Goal: Information Seeking & Learning: Learn about a topic

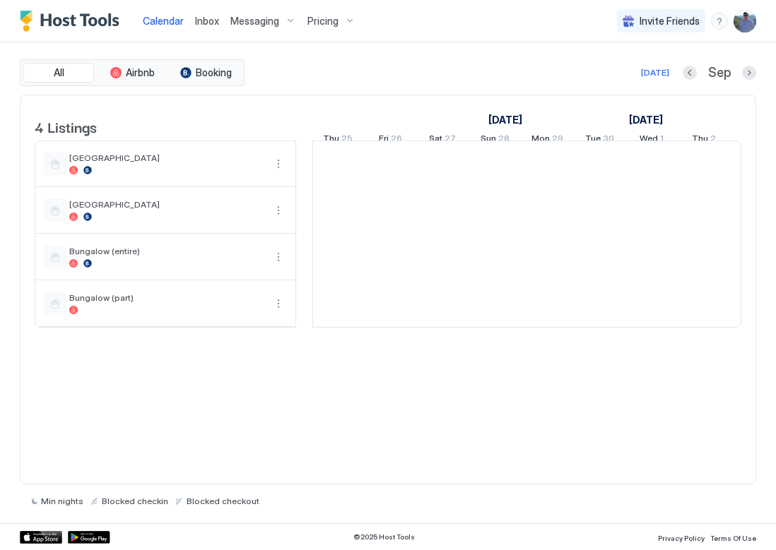
scroll to position [0, 785]
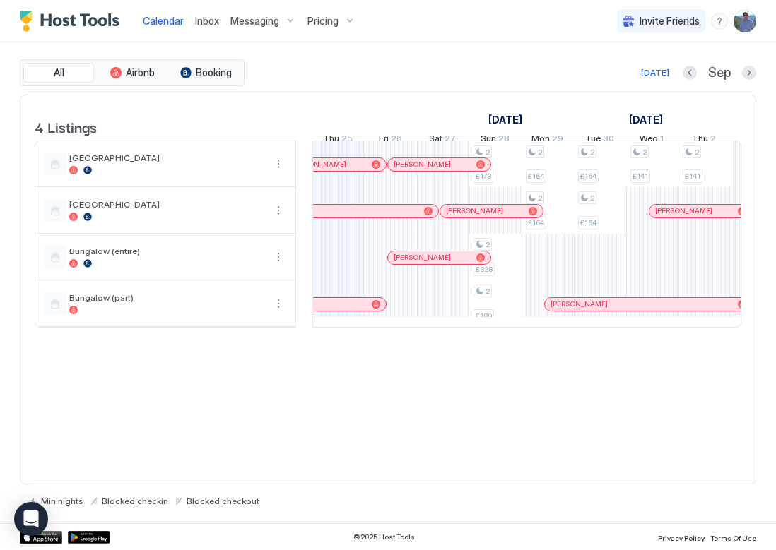
click at [320, 15] on span "Pricing" at bounding box center [322, 21] width 31 height 13
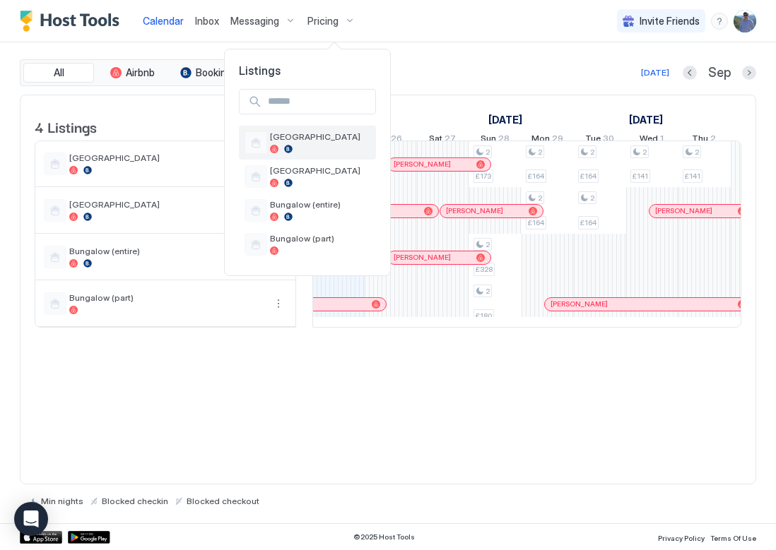
click at [278, 149] on div at bounding box center [274, 149] width 8 height 8
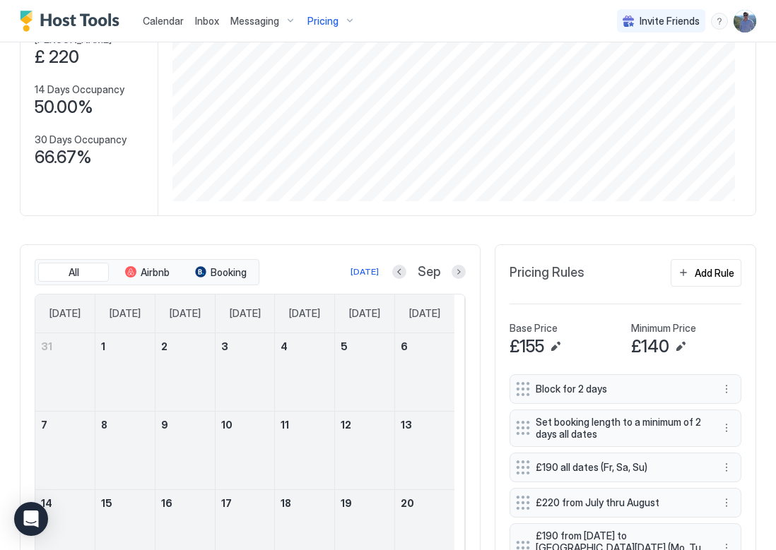
scroll to position [250, 0]
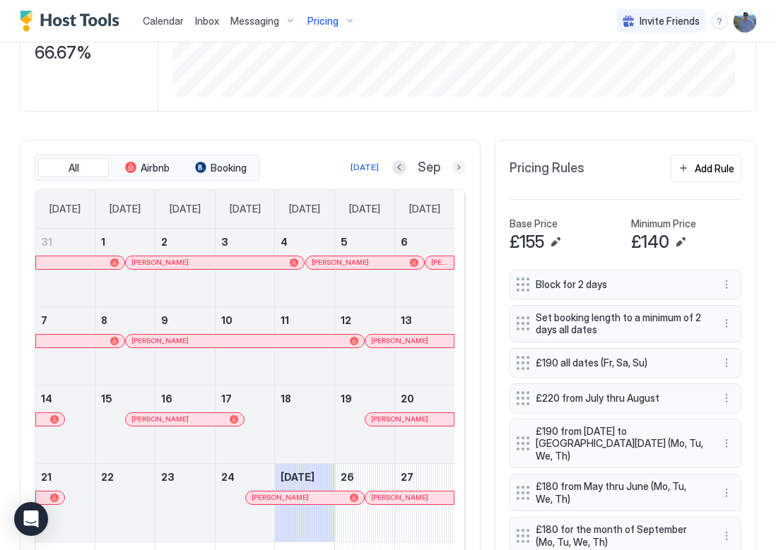
click at [451, 172] on button "Next month" at bounding box center [458, 167] width 14 height 14
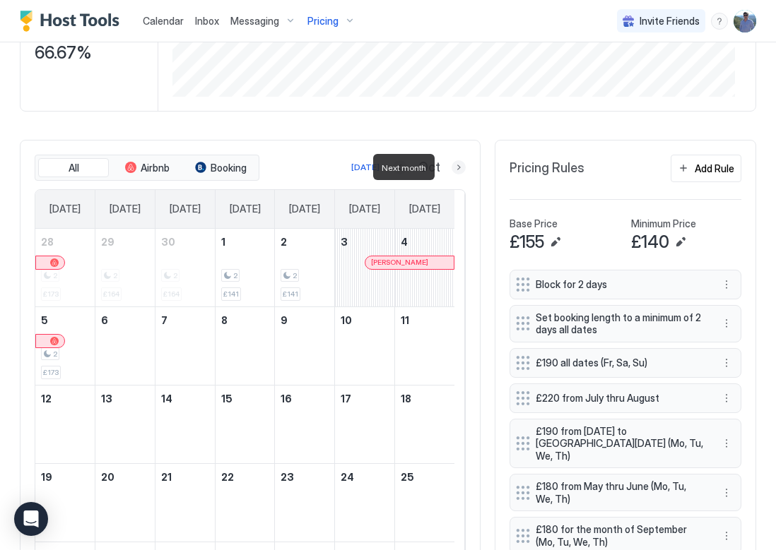
click at [451, 172] on button "Next month" at bounding box center [458, 167] width 14 height 14
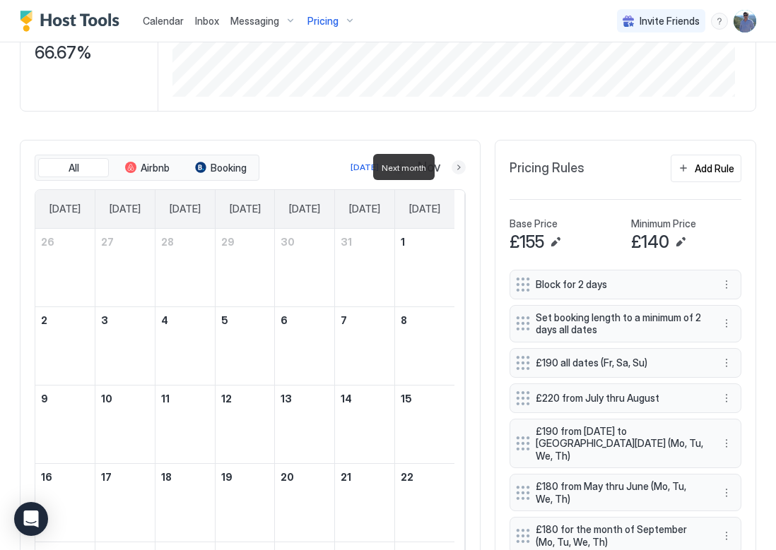
click at [451, 172] on button "Next month" at bounding box center [458, 167] width 14 height 14
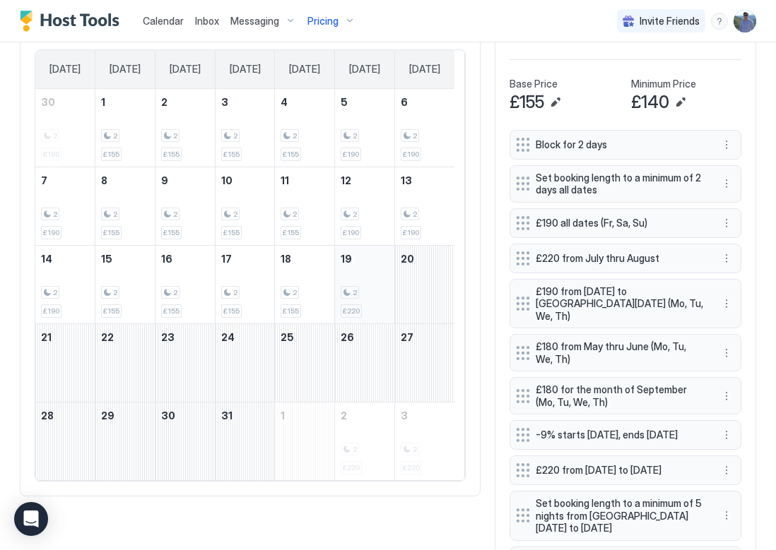
scroll to position [391, 0]
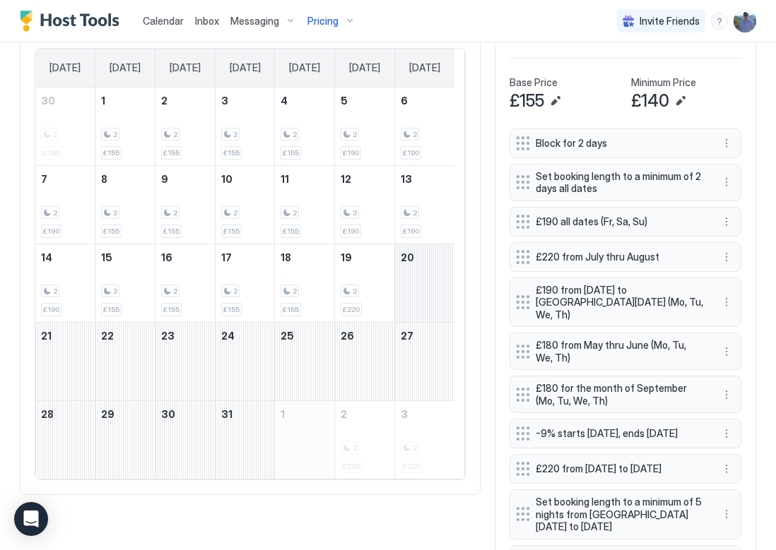
click at [411, 283] on div "December 20, 2025" at bounding box center [424, 283] width 59 height 78
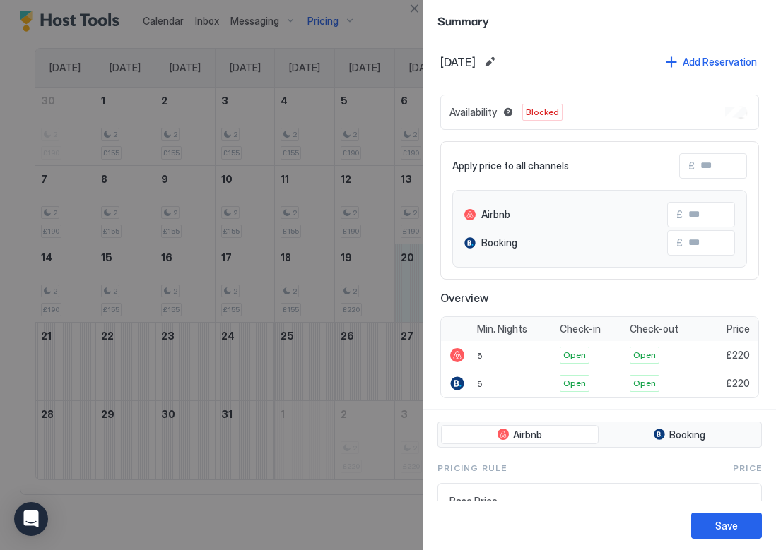
click at [371, 280] on div at bounding box center [388, 275] width 776 height 550
click at [739, 524] on button "Save" at bounding box center [726, 526] width 71 height 26
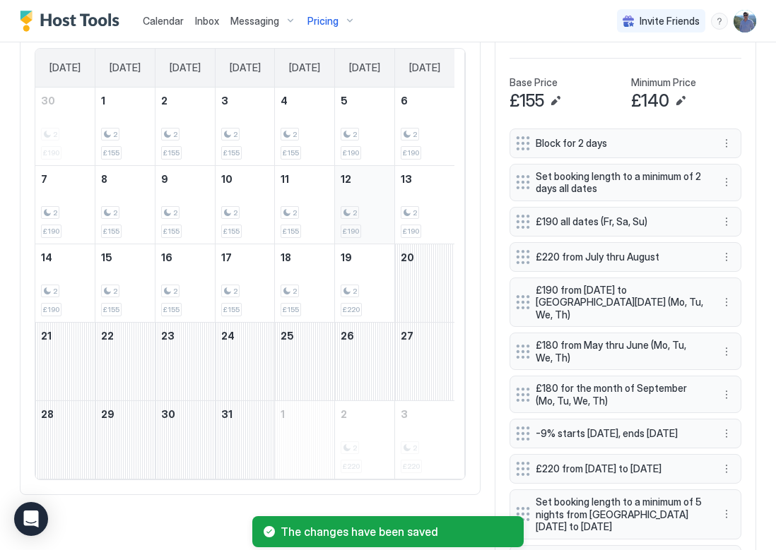
scroll to position [278, 0]
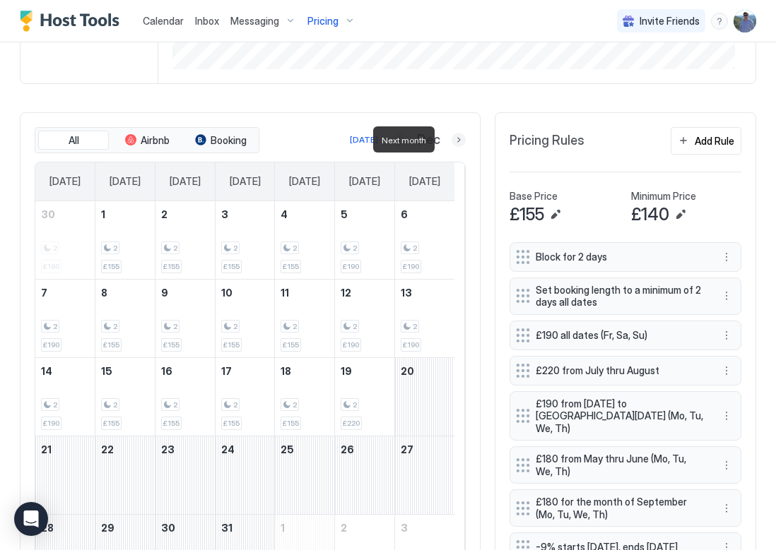
click at [451, 138] on button "Next month" at bounding box center [458, 140] width 14 height 14
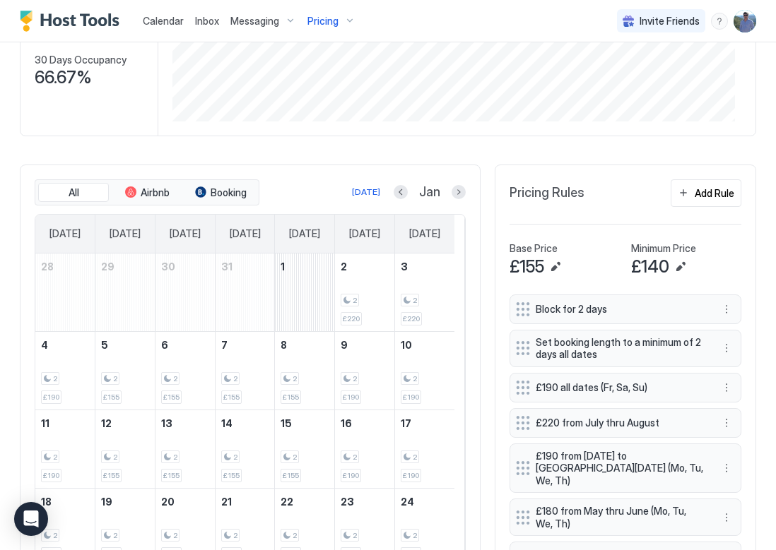
scroll to position [232, 0]
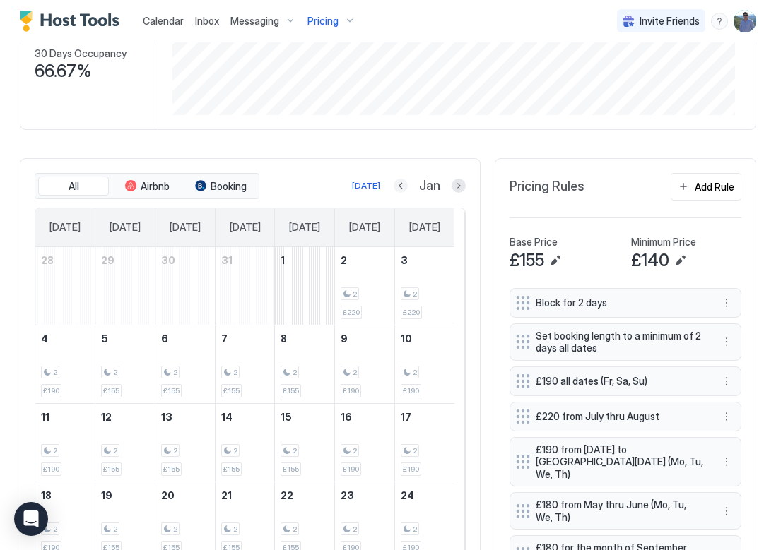
click at [395, 186] on button "Previous month" at bounding box center [400, 186] width 14 height 14
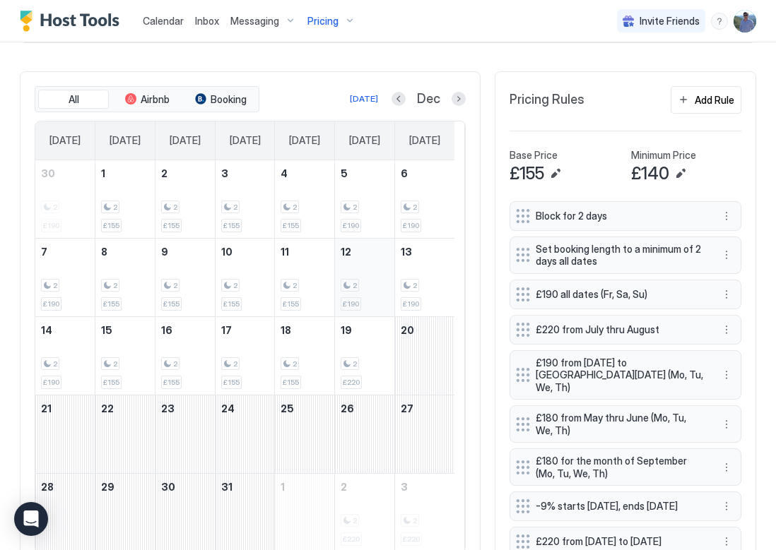
scroll to position [305, 0]
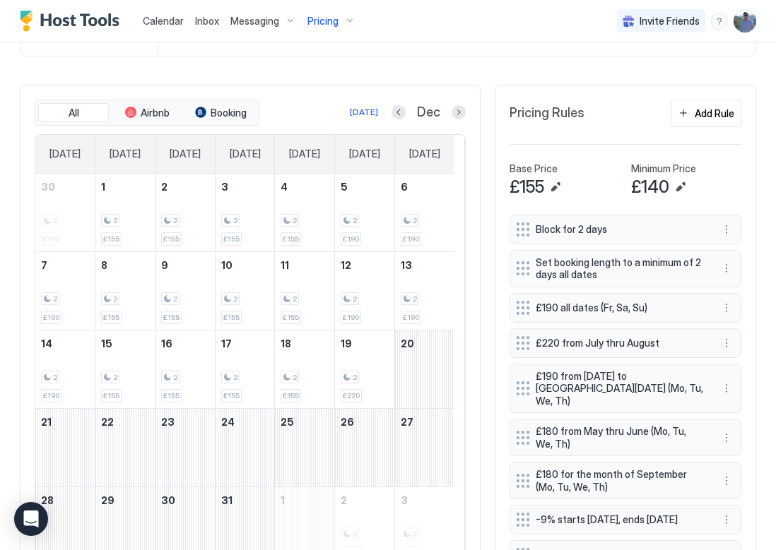
click at [348, 24] on div "Pricing" at bounding box center [331, 21] width 59 height 24
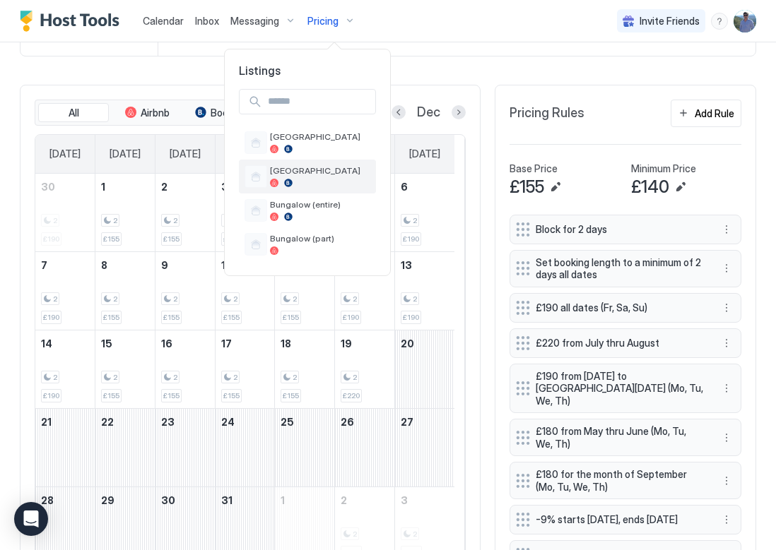
click at [328, 184] on div at bounding box center [320, 183] width 100 height 8
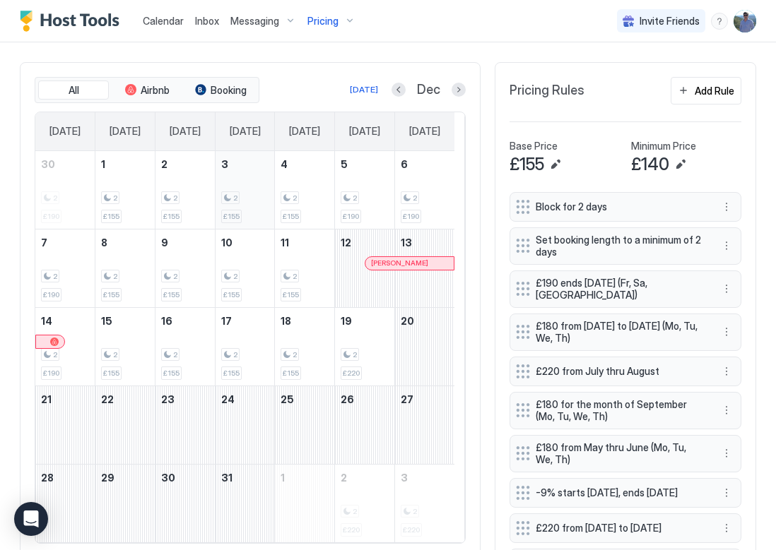
scroll to position [308, 0]
